Goal: Task Accomplishment & Management: Use online tool/utility

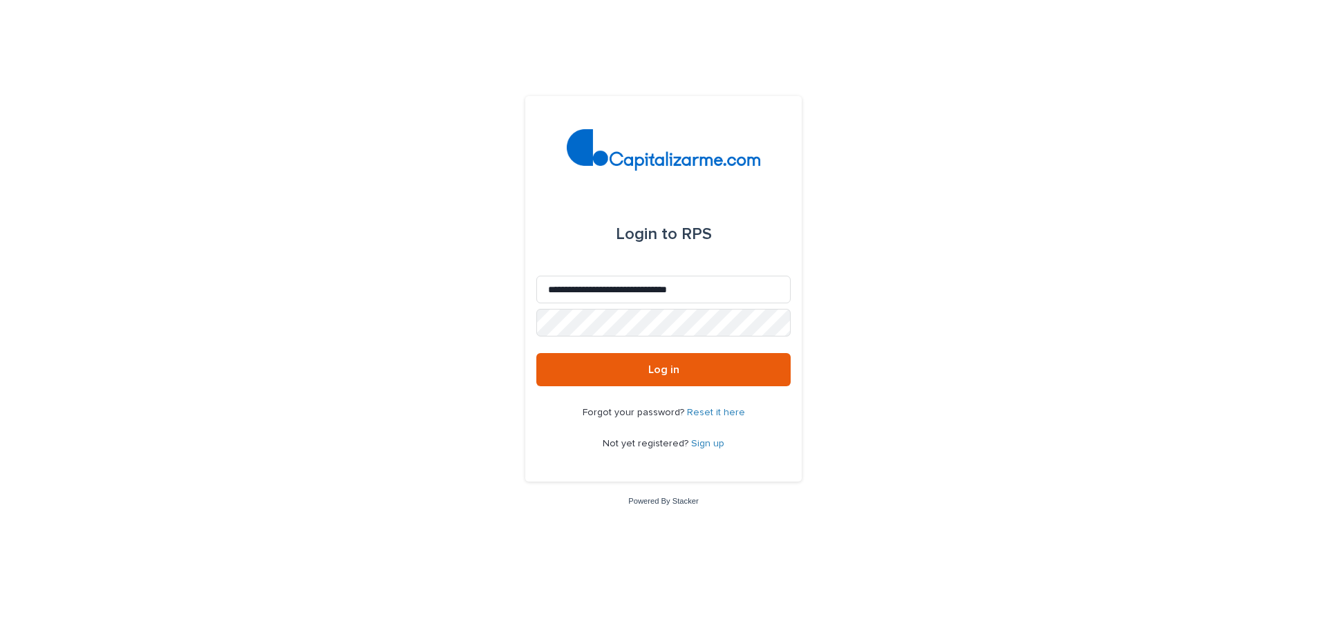
type input "**********"
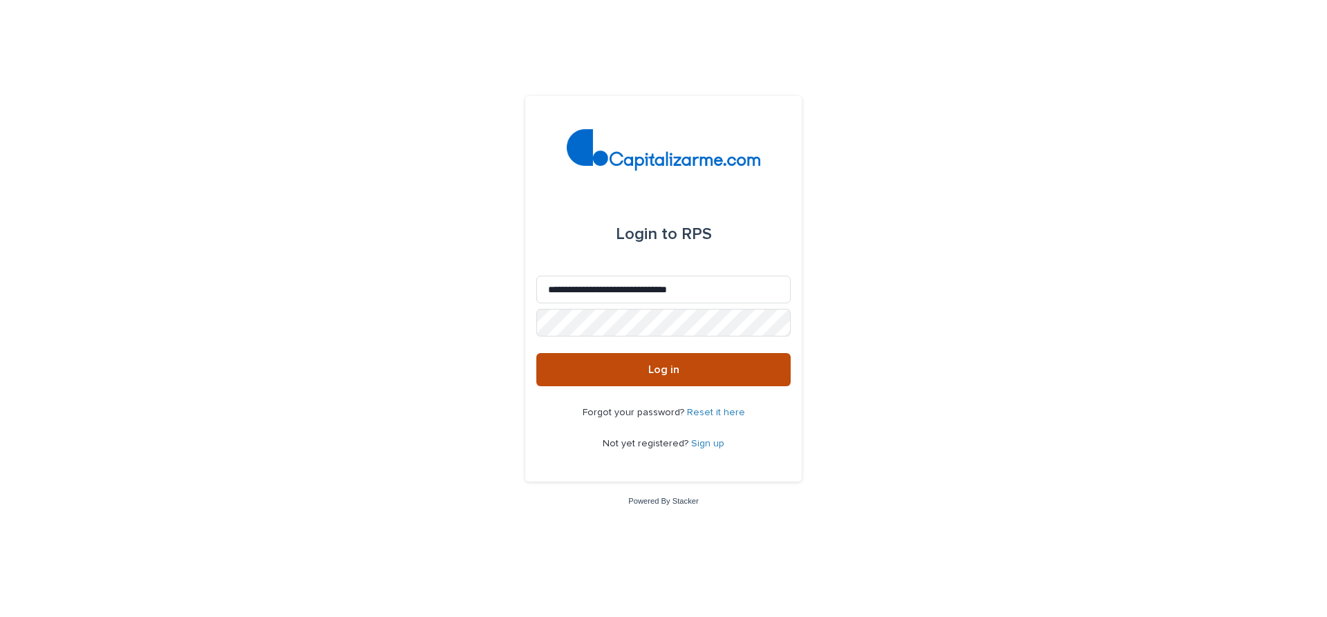
click at [663, 370] on span "Log in" at bounding box center [663, 369] width 31 height 11
